Goal: Information Seeking & Learning: Learn about a topic

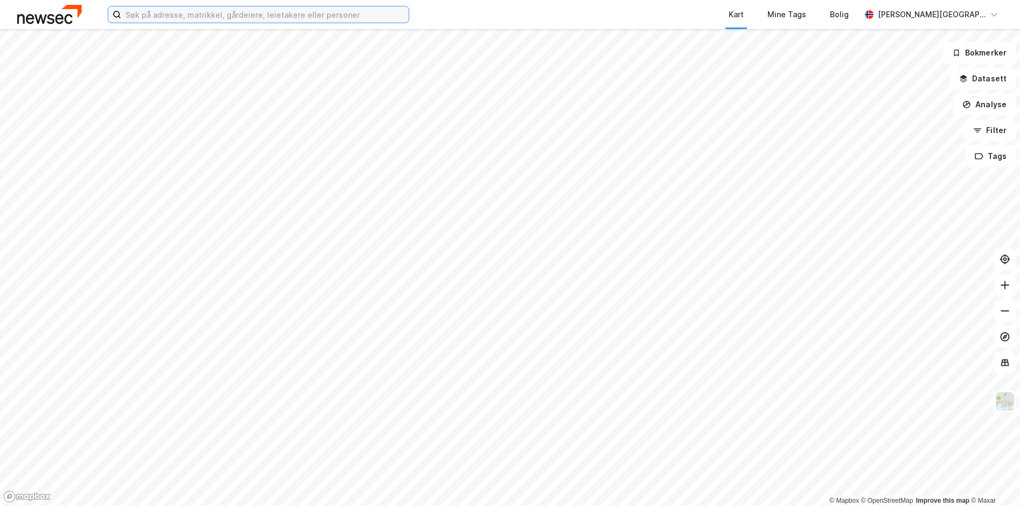
click at [256, 14] on input at bounding box center [265, 14] width 288 height 16
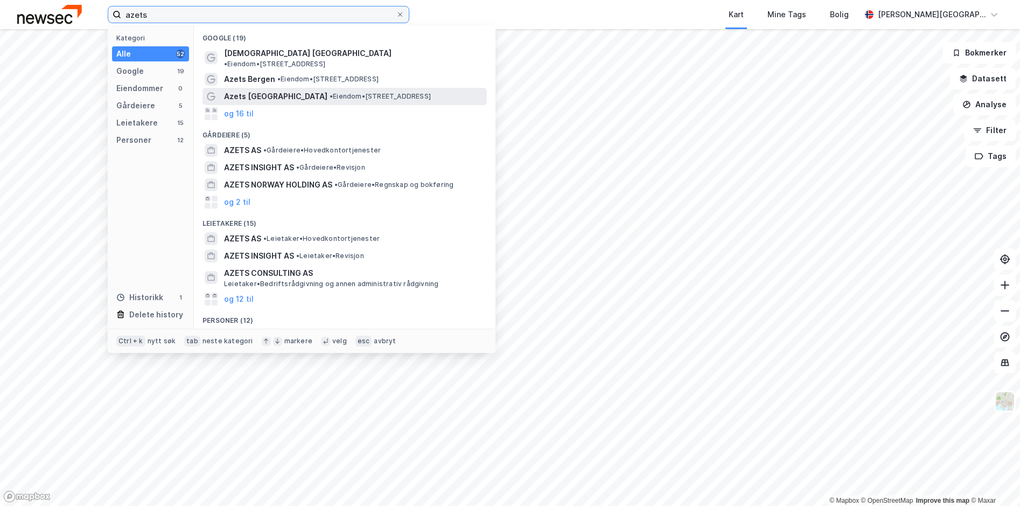
type input "azets"
click at [282, 90] on span "Azets [GEOGRAPHIC_DATA]" at bounding box center [275, 96] width 103 height 13
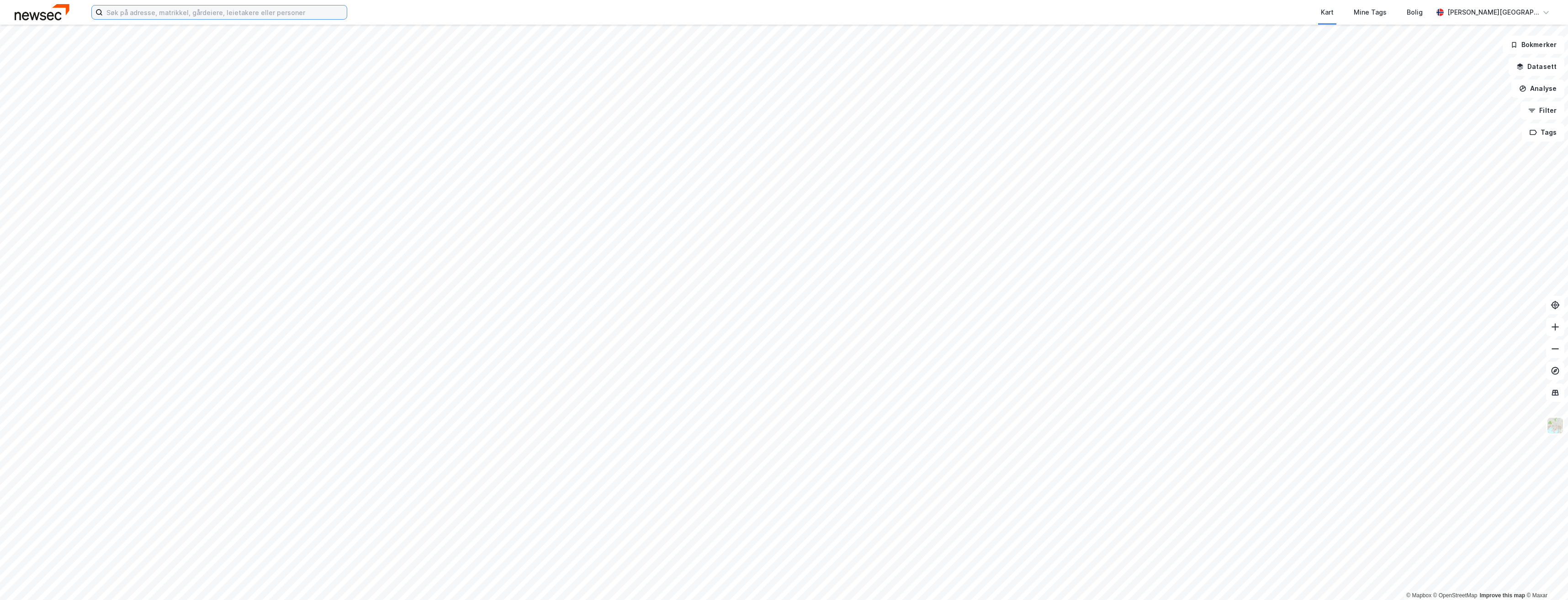
click at [310, 14] on input at bounding box center [225, 12] width 244 height 14
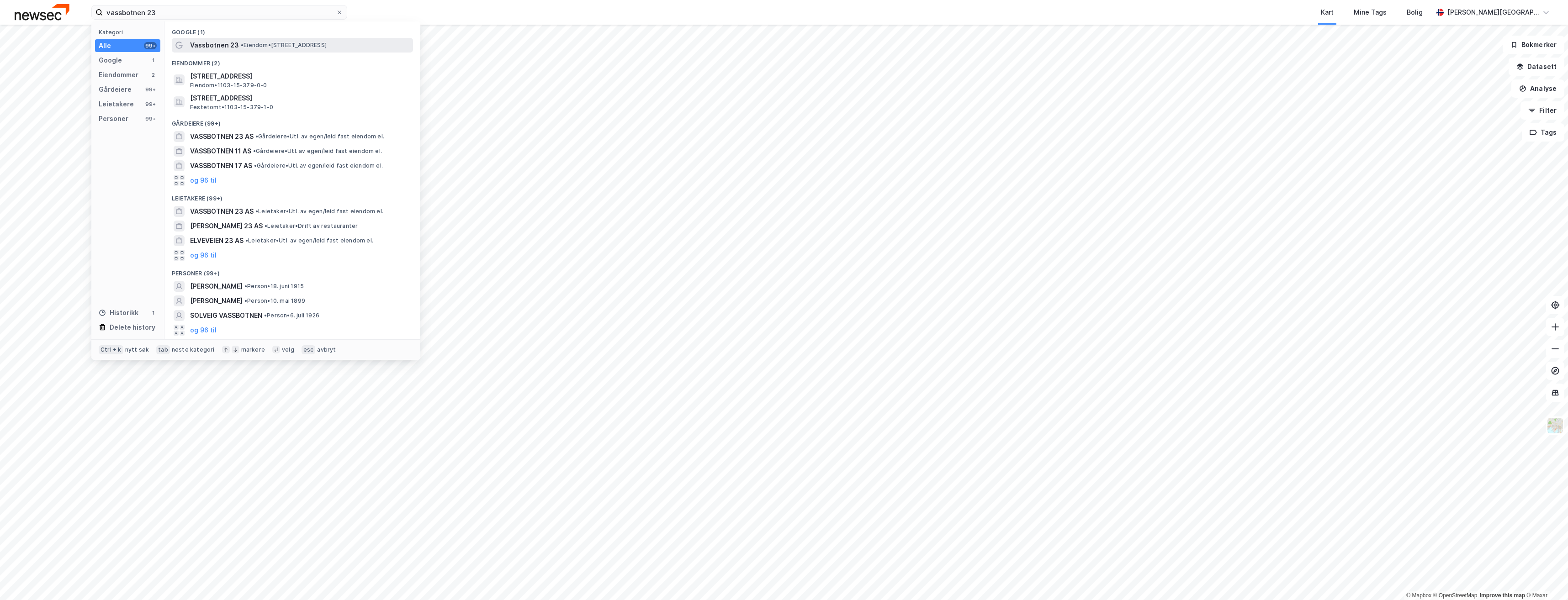
click at [287, 48] on span "• Eiendom • [STREET_ADDRESS]" at bounding box center [283, 45] width 86 height 8
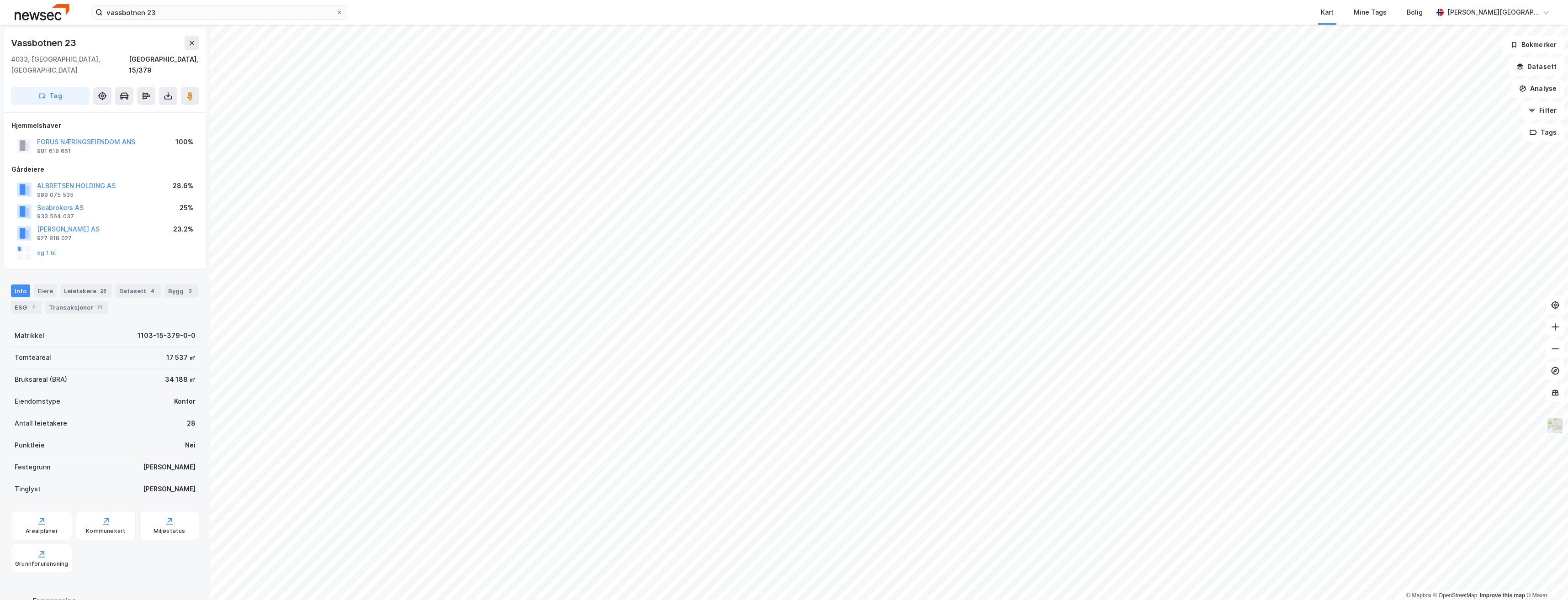
click at [89, 287] on div "Info [PERSON_NAME] 28 Datasett 4 Bygg 3 ESG 1 Transaksjoner 11" at bounding box center [105, 299] width 188 height 29
click at [92, 285] on div "Leietakere 28" at bounding box center [86, 291] width 52 height 13
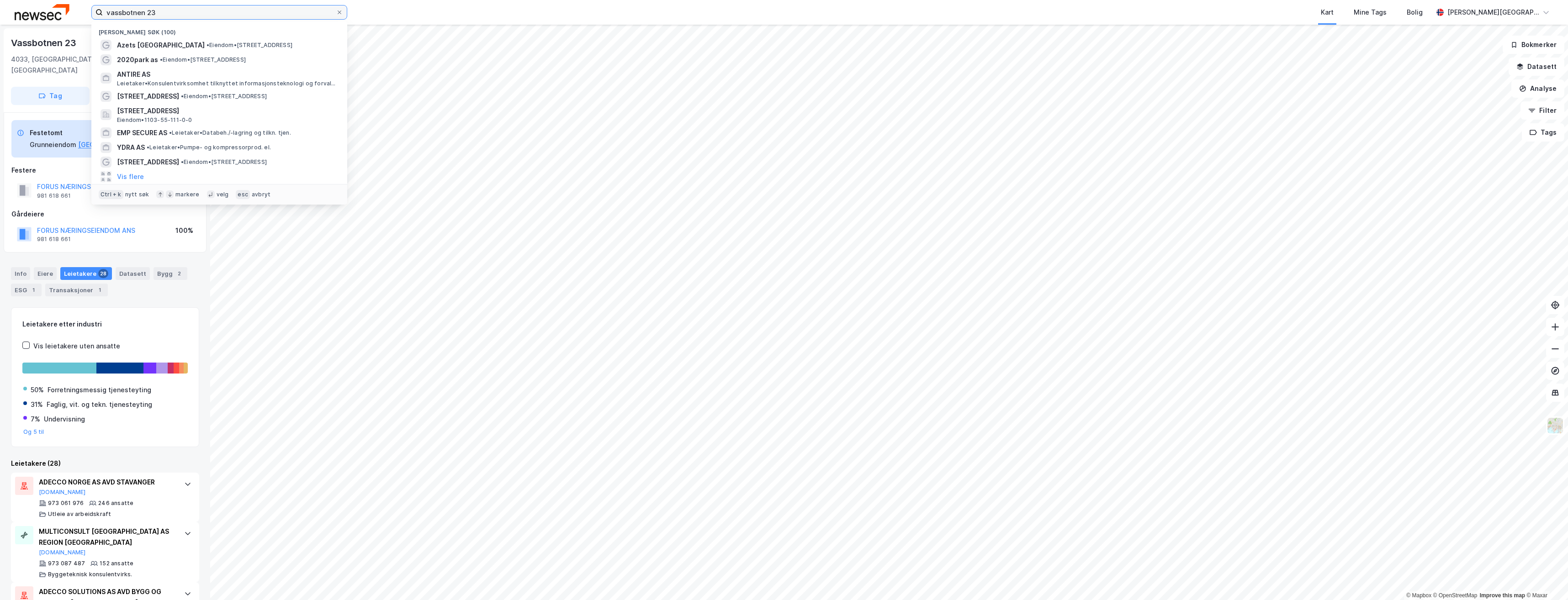
drag, startPoint x: 86, startPoint y: 23, endPoint x: -5, endPoint y: 26, distance: 91.0
click at [0, 26] on html "vassbotnen 23 Nylige søk (100) Azets [GEOGRAPHIC_DATA] • Eiendom • [STREET_ADDR…" at bounding box center [784, 300] width 1568 height 600
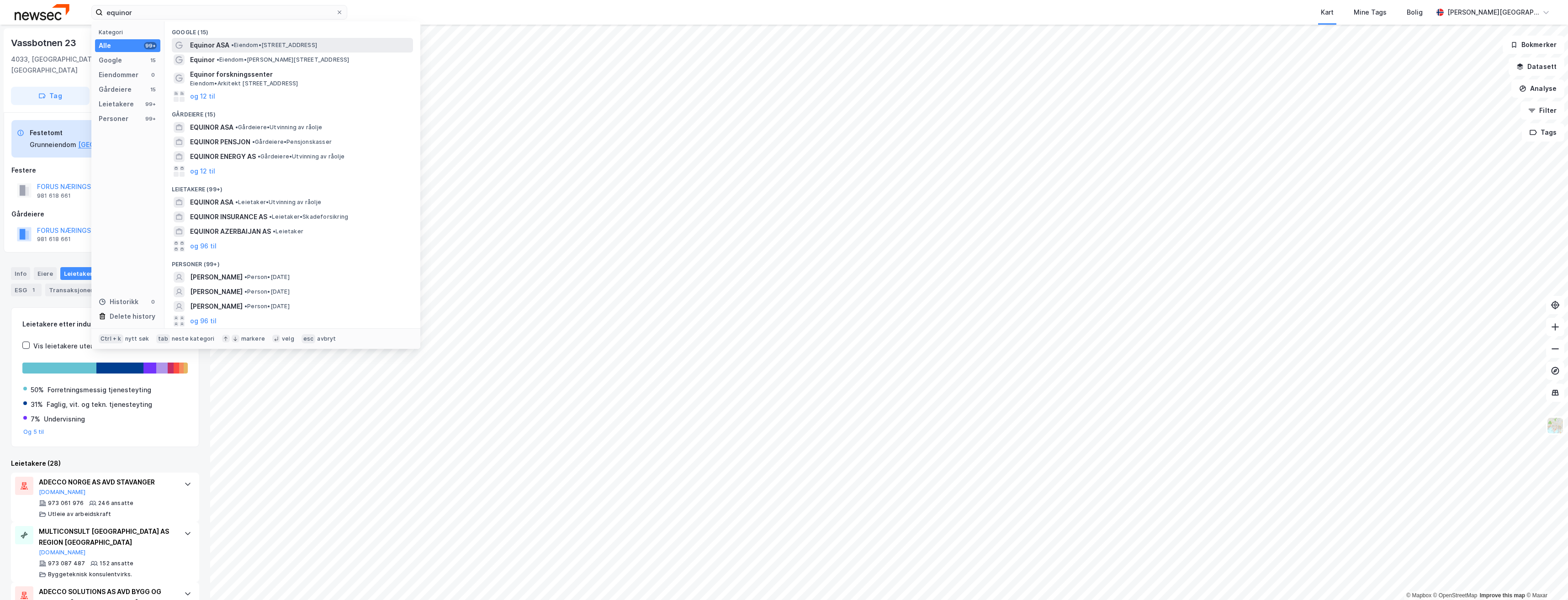
click at [233, 47] on span "•" at bounding box center [232, 45] width 3 height 7
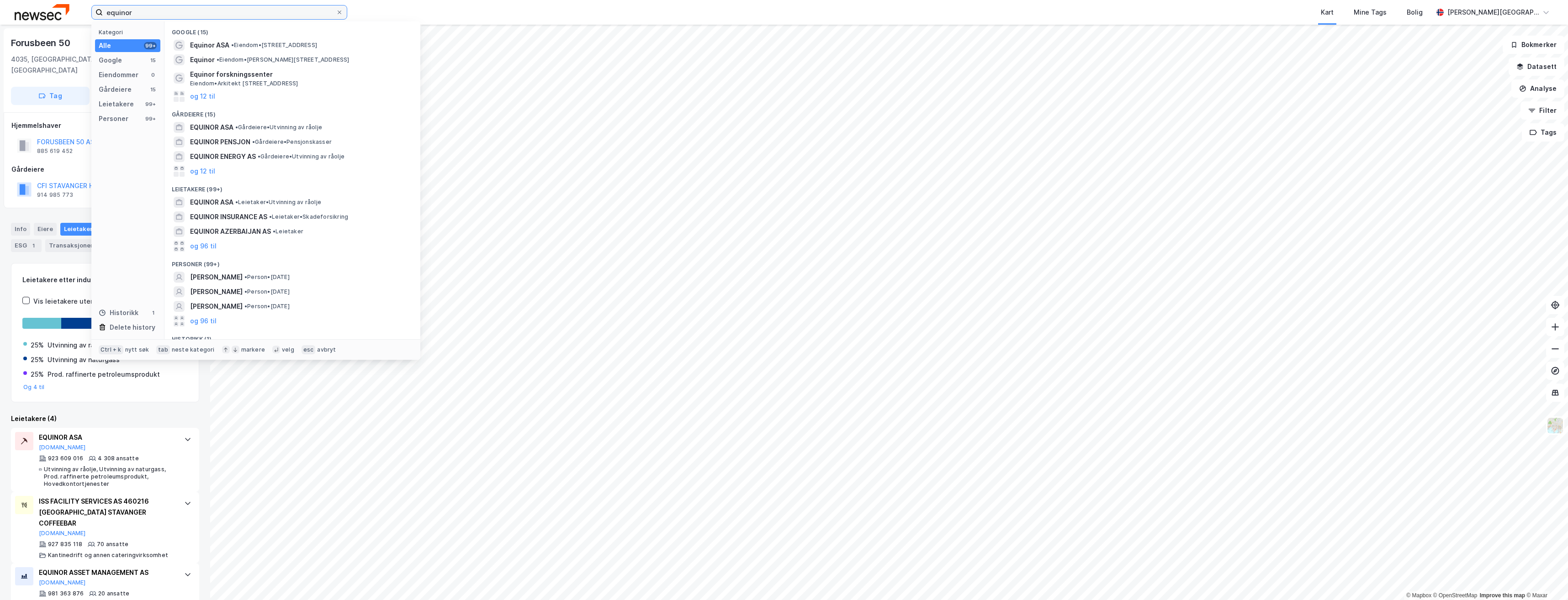
drag, startPoint x: 133, startPoint y: 8, endPoint x: 72, endPoint y: 9, distance: 61.0
click at [78, 8] on div "equinor Kategori Alle 99+ Google 15 Eiendommer 0 Gårdeiere 15 Leietakere 99+ Pe…" at bounding box center [784, 12] width 1568 height 25
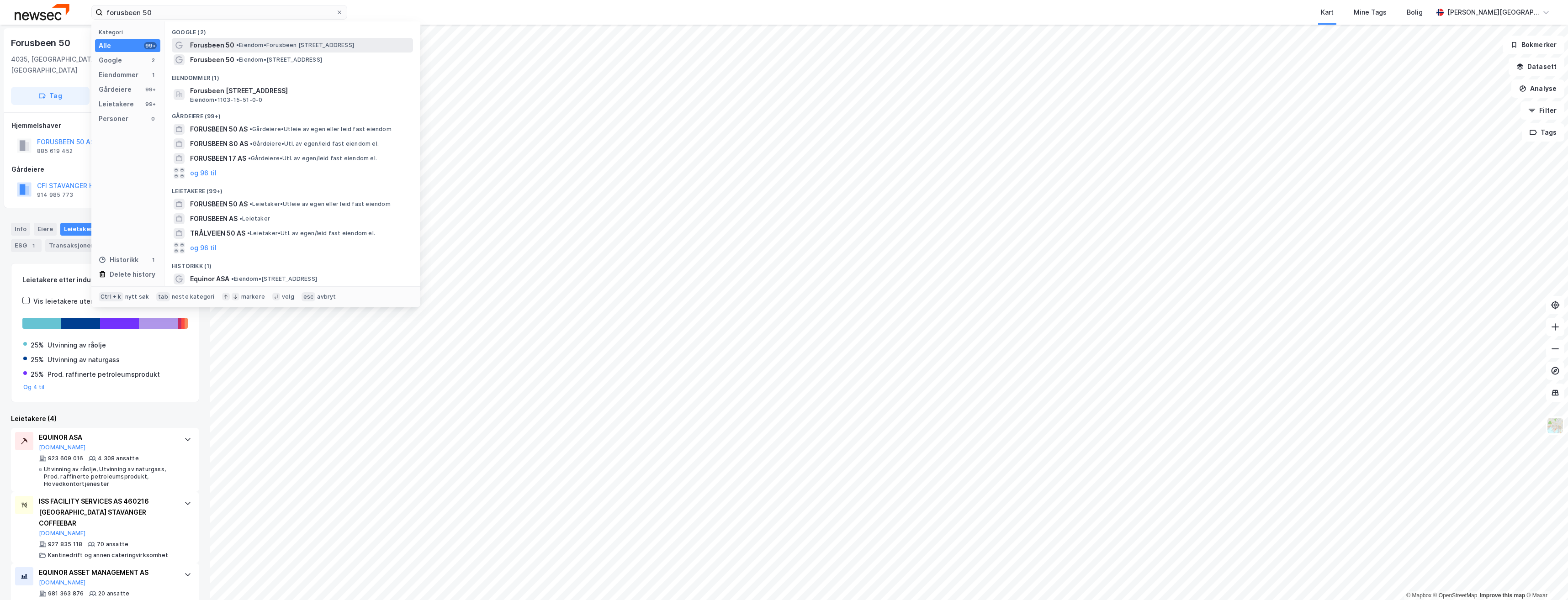
click at [198, 44] on span "Forusbeen 50" at bounding box center [212, 45] width 44 height 11
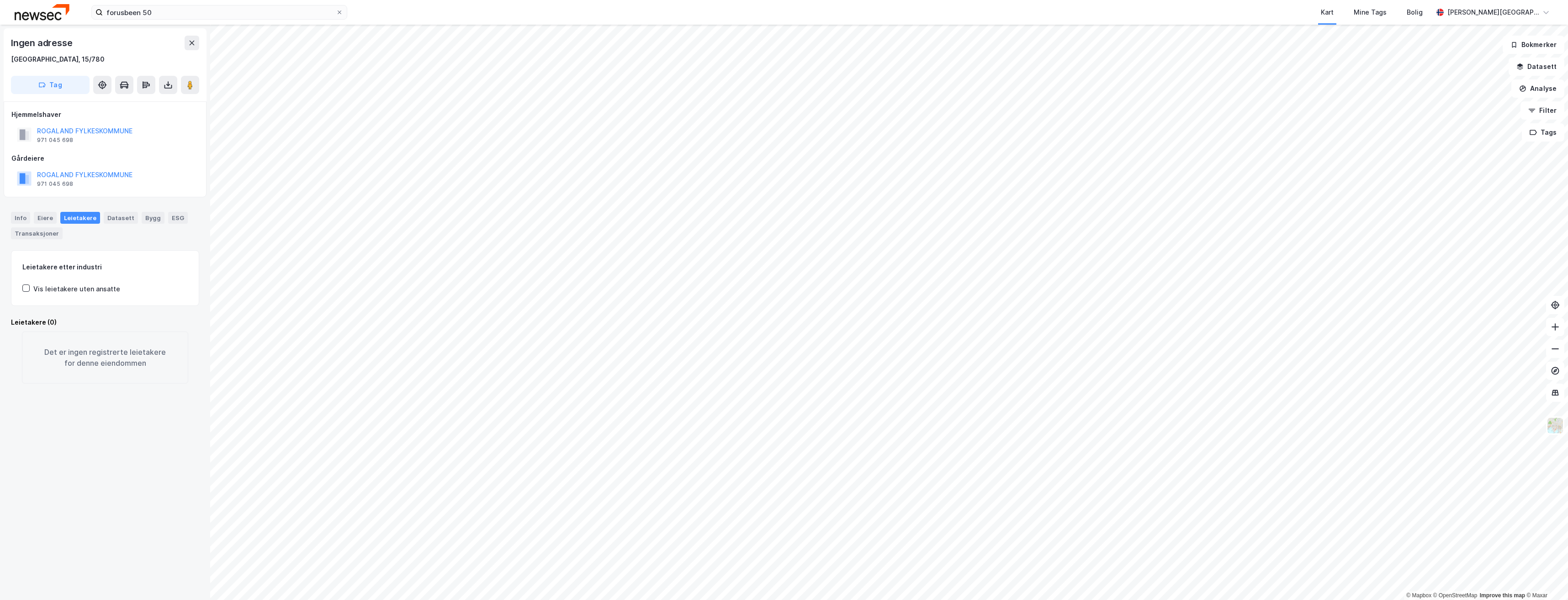
click at [239, 3] on div "forusbeen 50 Kart Mine Tags Bolig [PERSON_NAME][GEOGRAPHIC_DATA]" at bounding box center [784, 12] width 1568 height 25
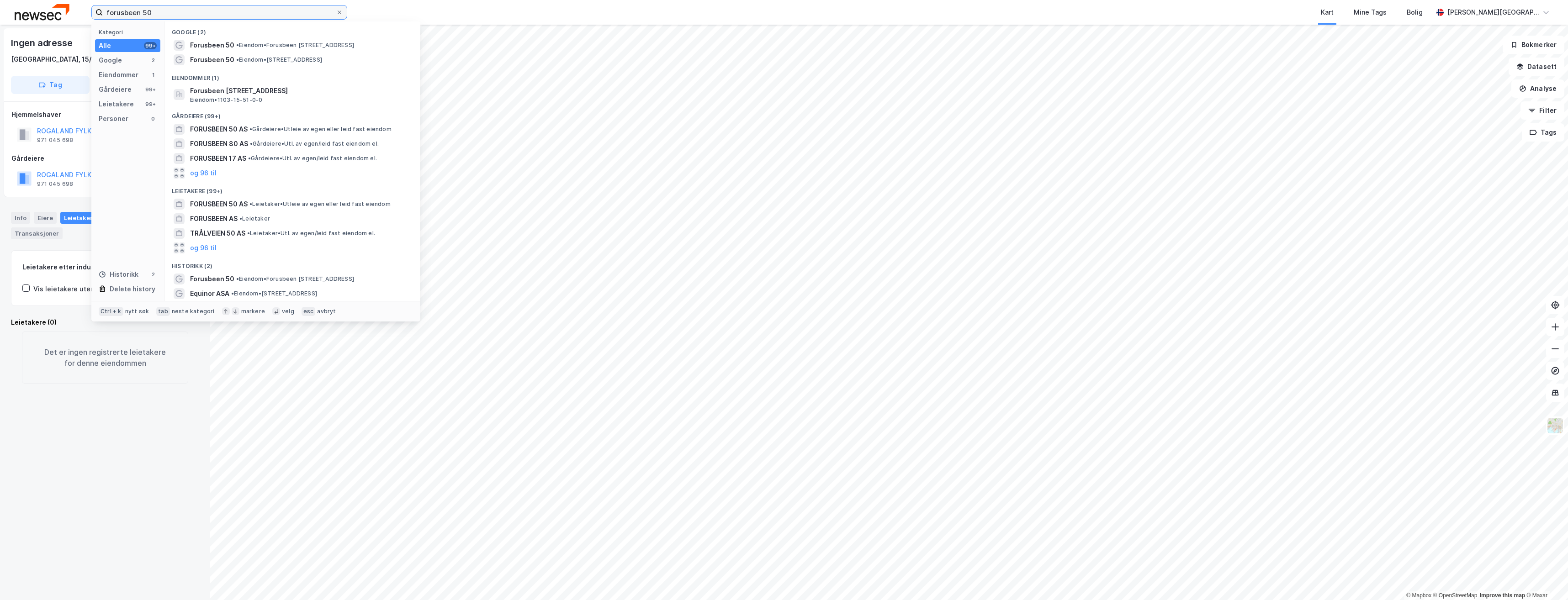
click at [235, 6] on input "forusbeen 50" at bounding box center [219, 12] width 233 height 14
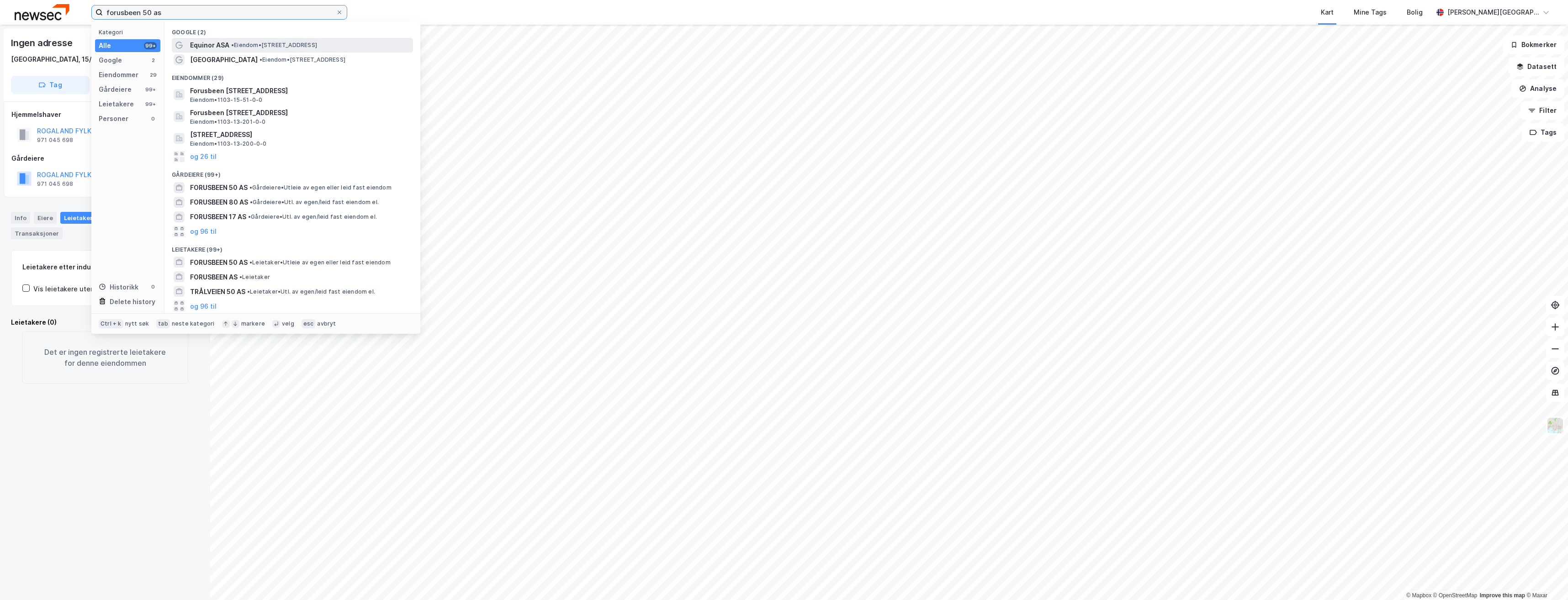
type input "forusbeen 50 as"
click at [259, 46] on span "• Eiendom • [STREET_ADDRESS]" at bounding box center [274, 45] width 86 height 8
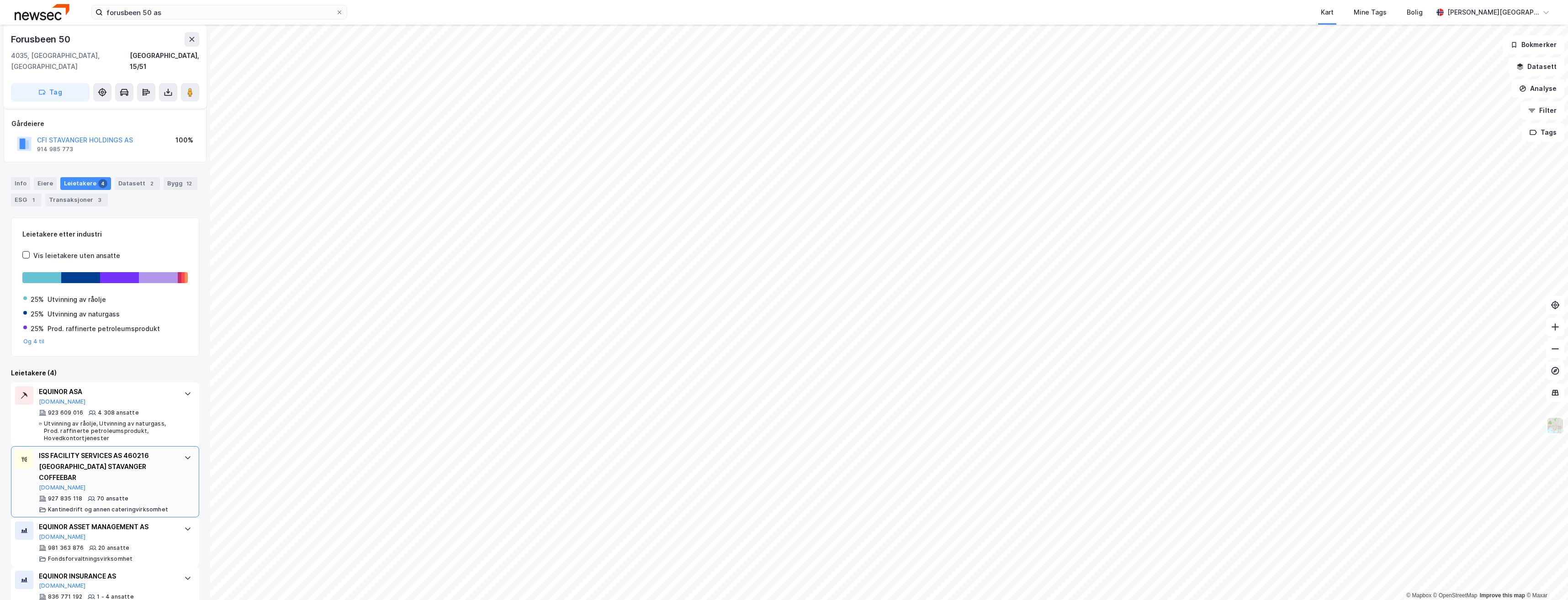
scroll to position [51, 0]
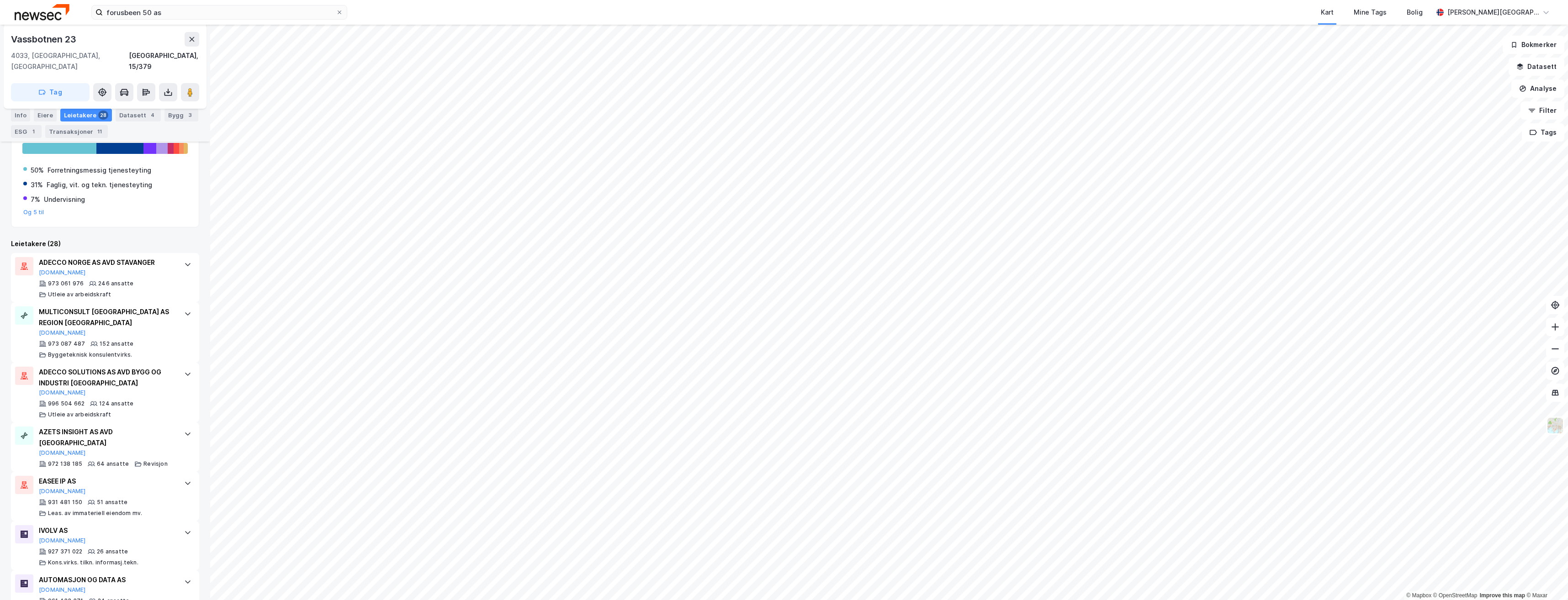
scroll to position [319, 0]
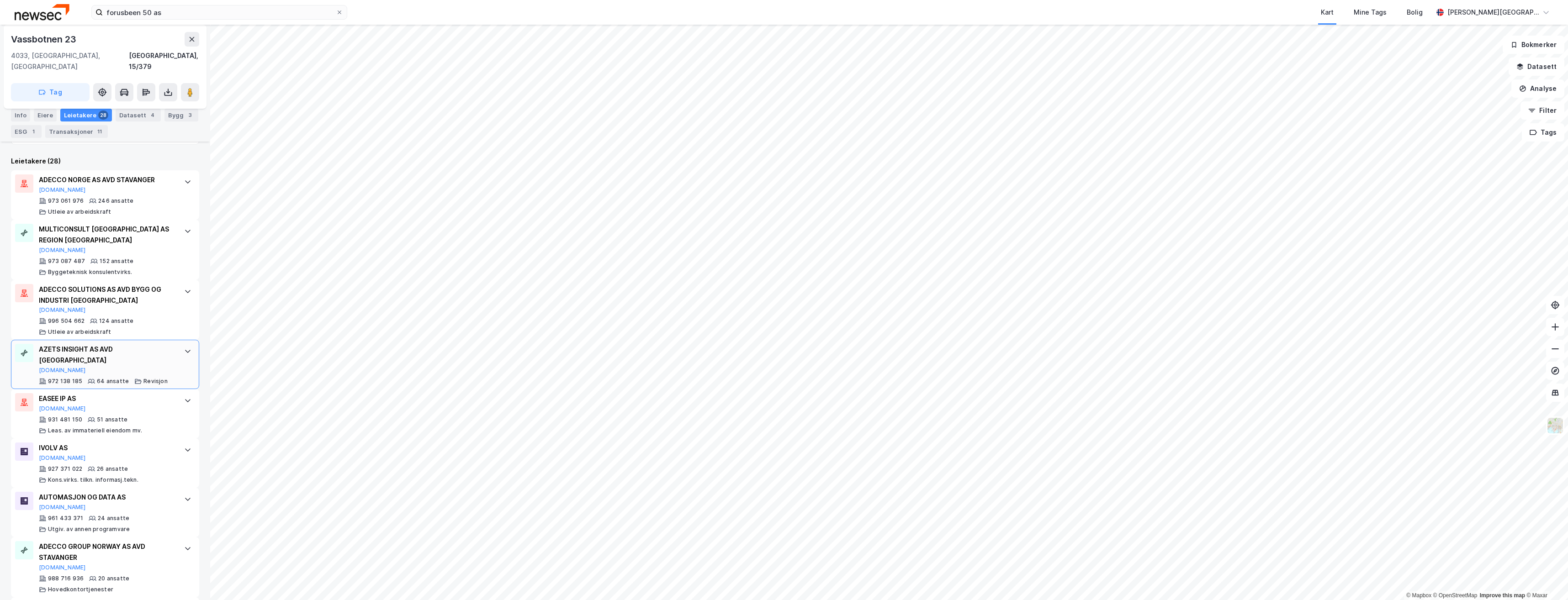
click at [181, 345] on div at bounding box center [187, 351] width 14 height 14
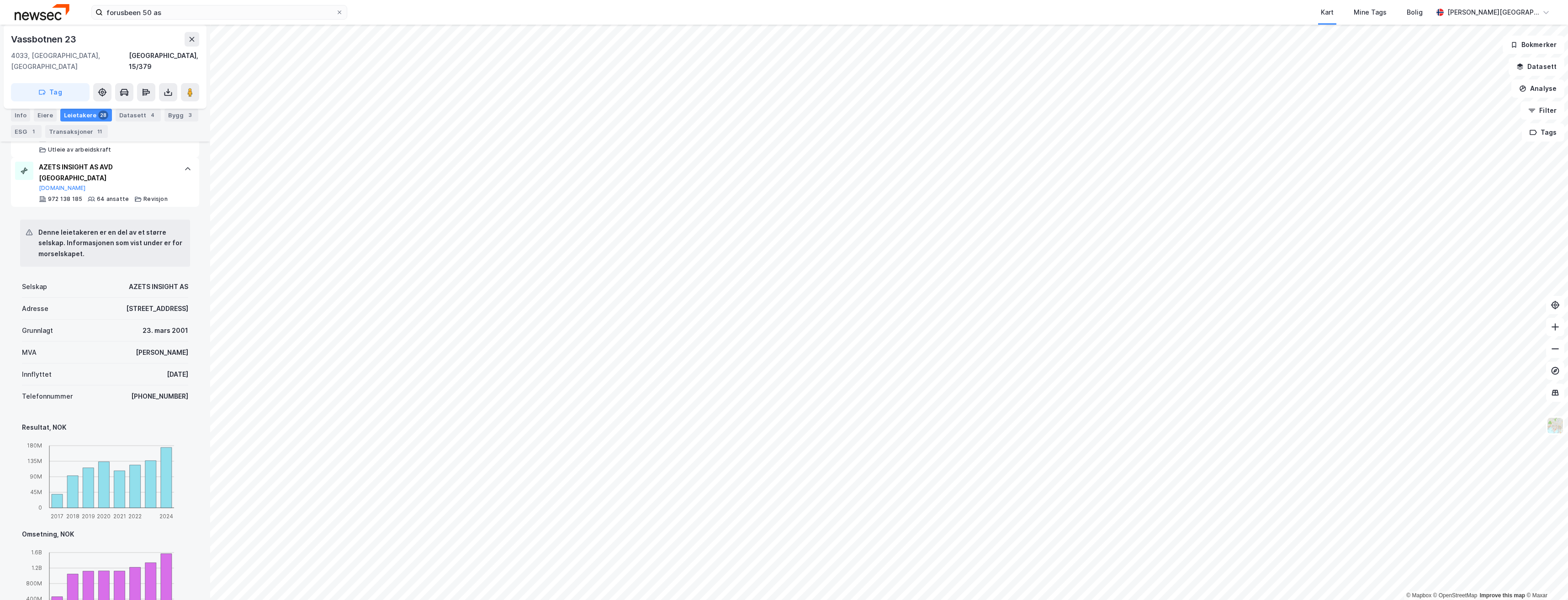
scroll to position [776, 0]
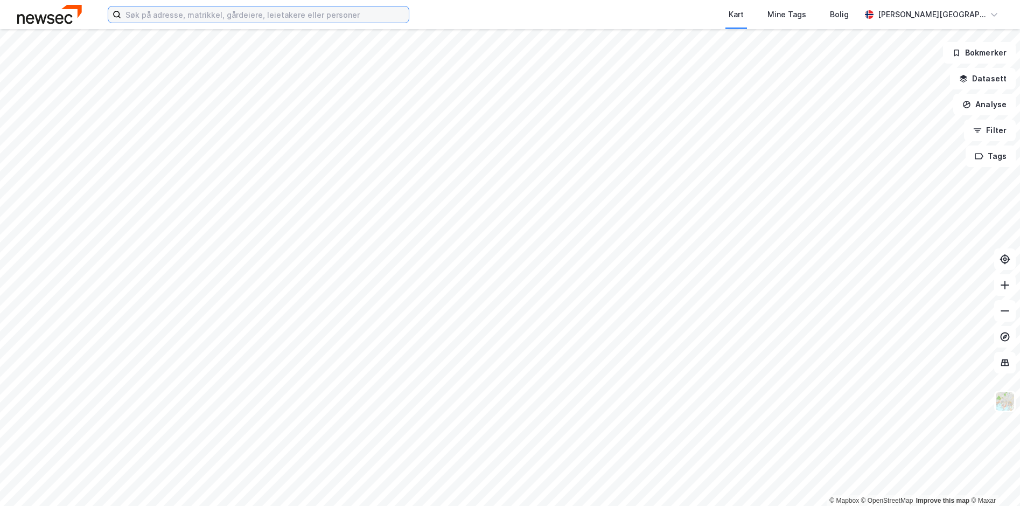
click at [345, 12] on input at bounding box center [265, 14] width 288 height 16
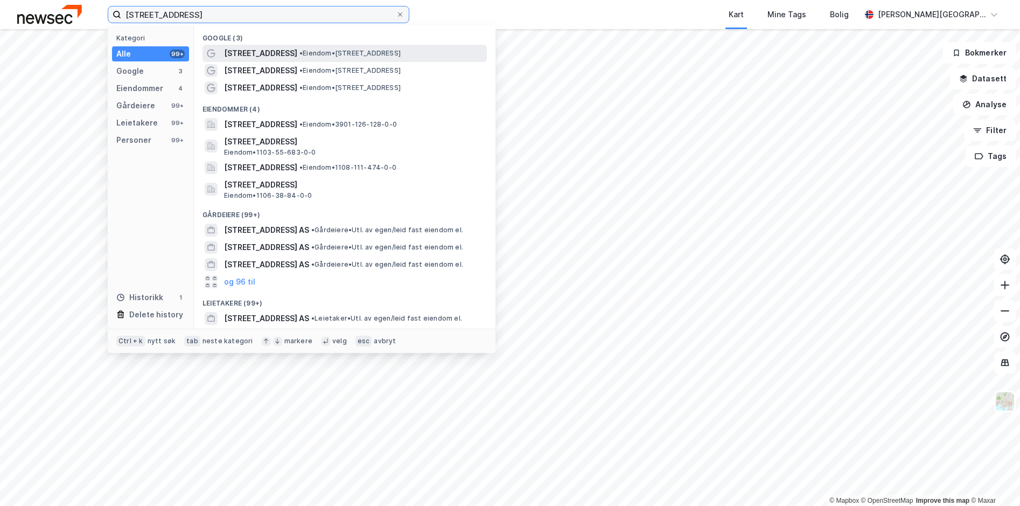
type input "langgata 62"
click at [393, 56] on span "• Eiendom • Langgata 62, 4012 Stavanger" at bounding box center [349, 53] width 101 height 9
